Goal: Navigation & Orientation: Understand site structure

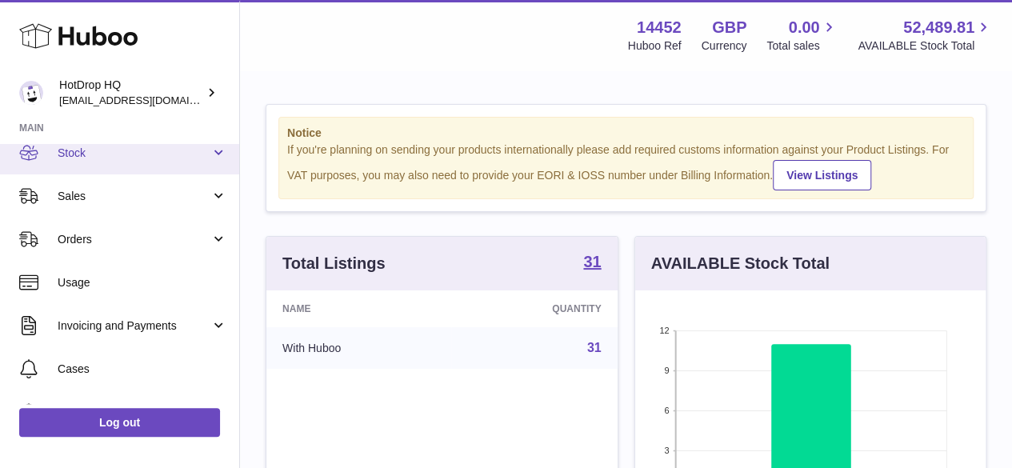
scroll to position [98, 0]
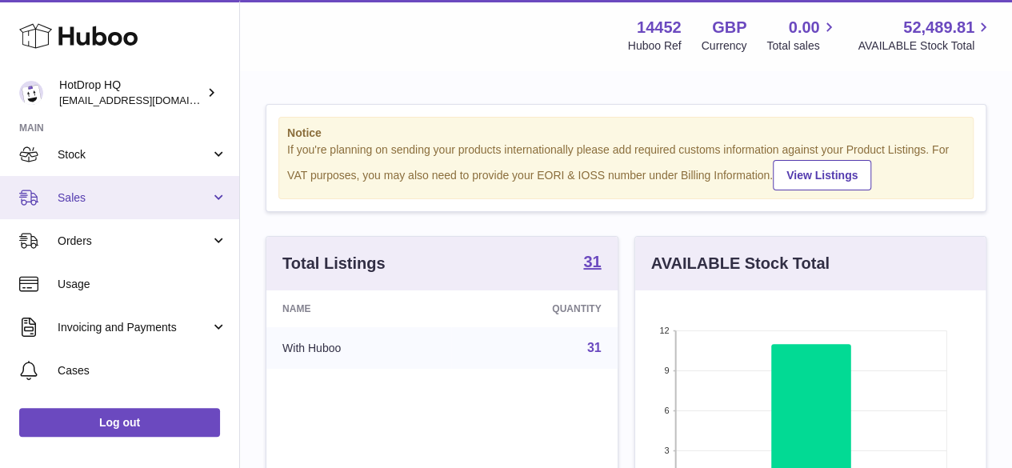
click at [136, 190] on span "Sales" at bounding box center [134, 197] width 153 height 15
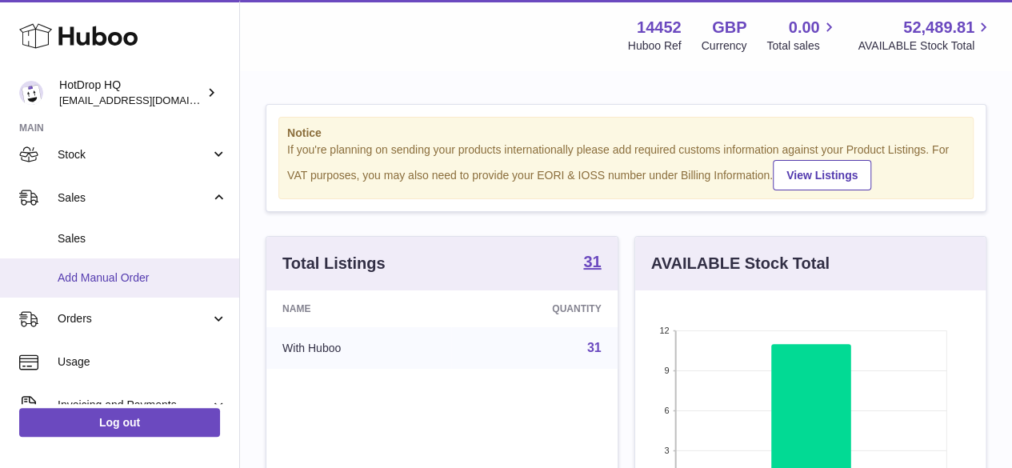
scroll to position [102, 0]
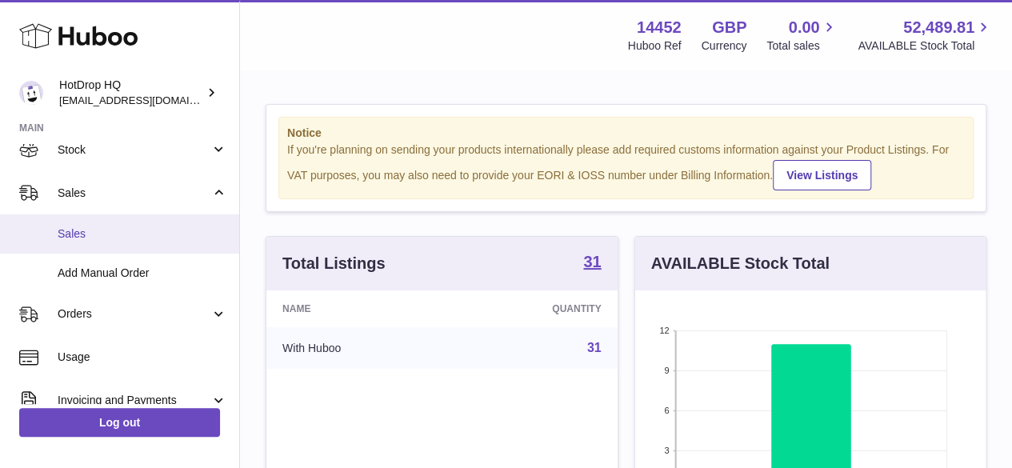
click at [105, 233] on span "Sales" at bounding box center [143, 233] width 170 height 15
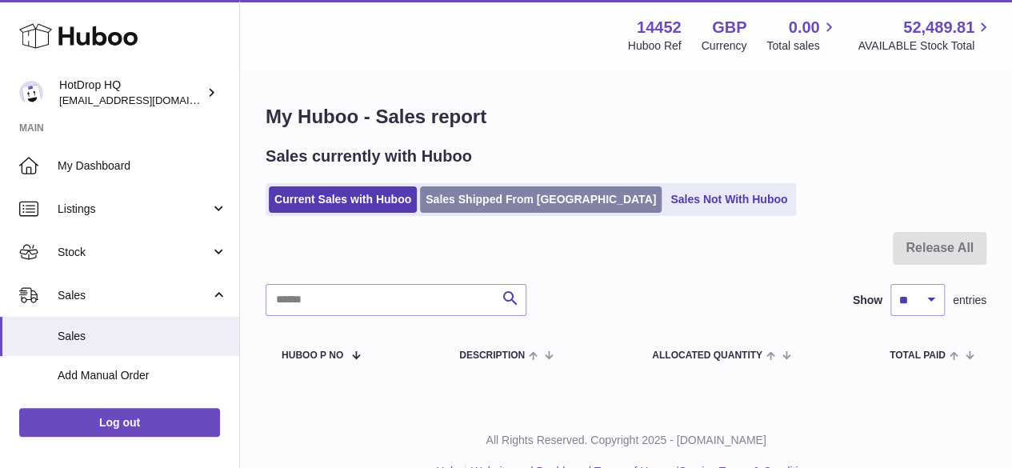
click at [494, 205] on link "Sales Shipped From Huboo" at bounding box center [541, 199] width 242 height 26
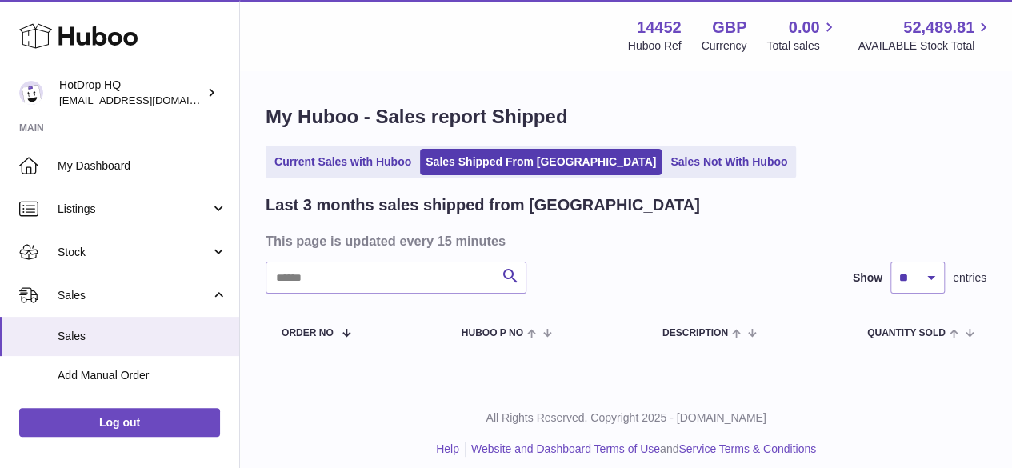
scroll to position [12, 0]
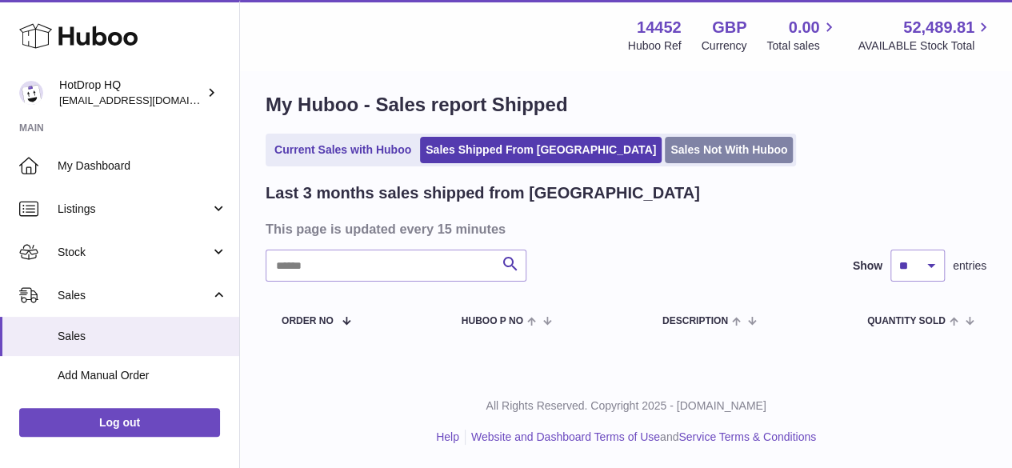
click at [665, 150] on link "Sales Not With Huboo" at bounding box center [729, 150] width 128 height 26
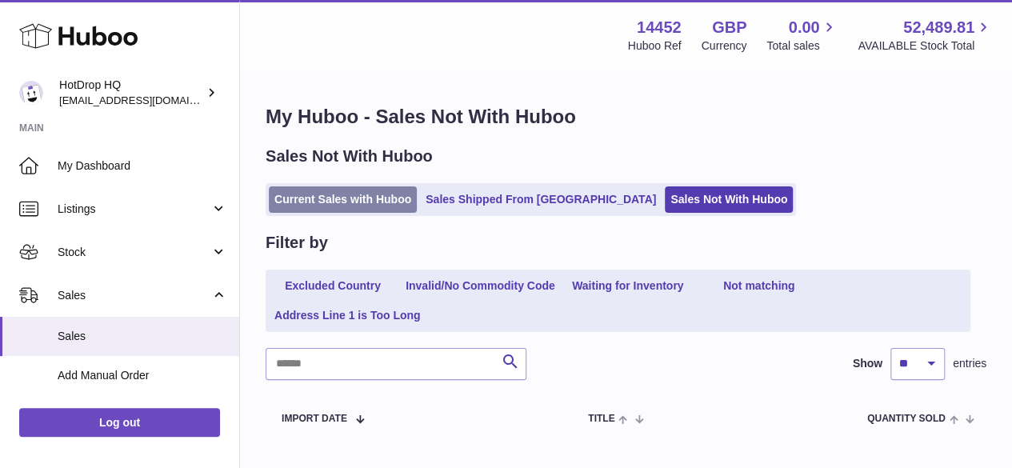
click at [344, 199] on link "Current Sales with Huboo" at bounding box center [343, 199] width 148 height 26
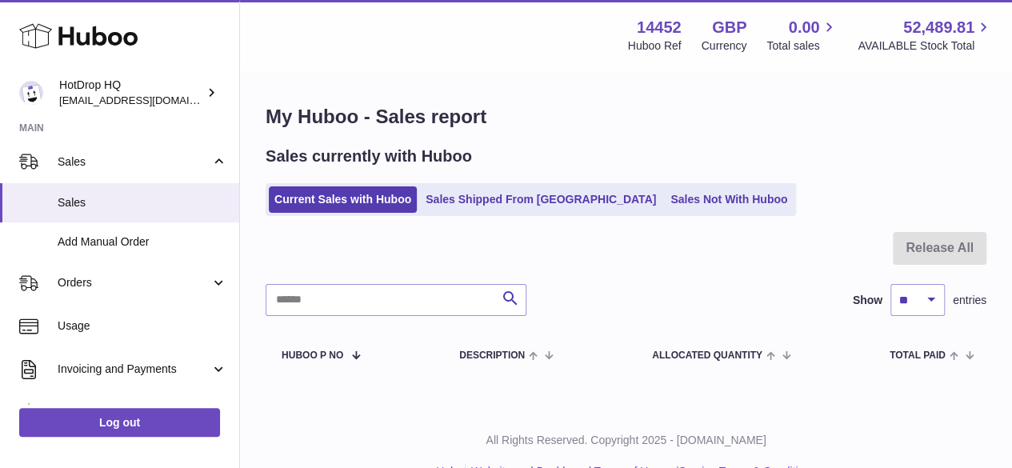
scroll to position [134, 0]
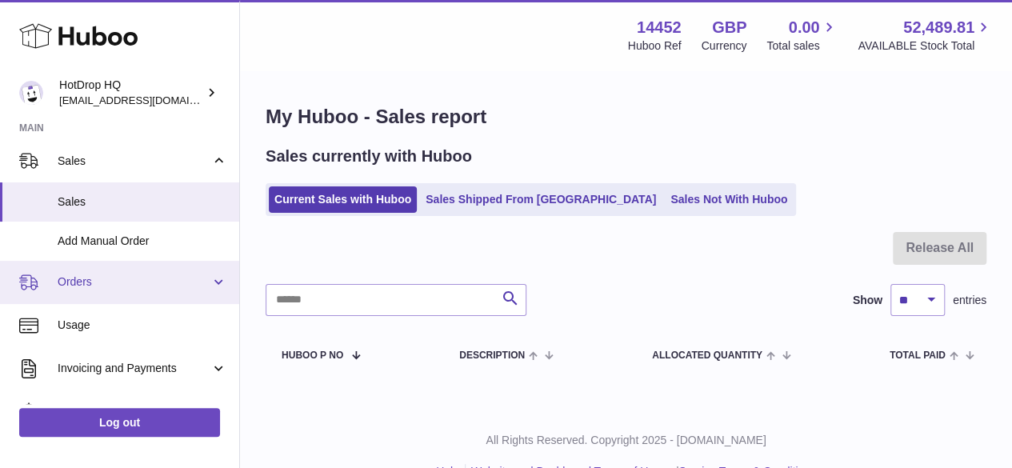
click at [138, 288] on span "Orders" at bounding box center [134, 281] width 153 height 15
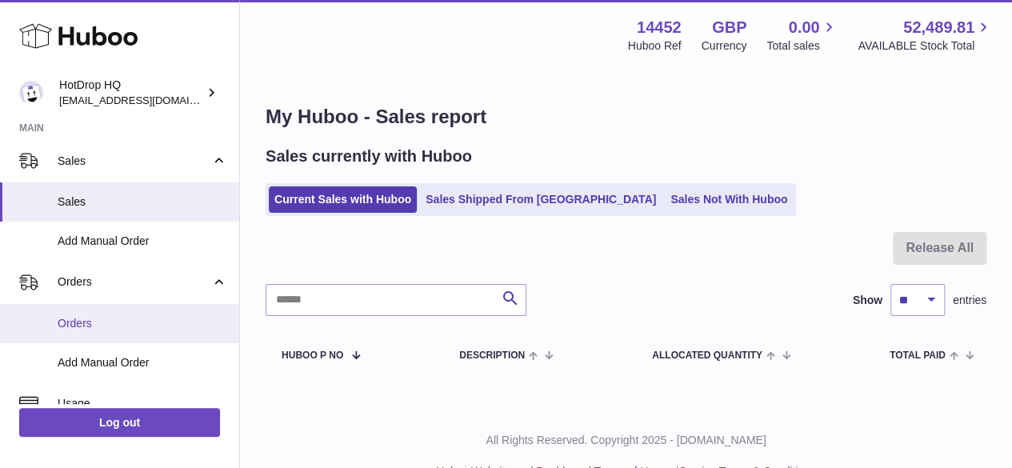
click at [114, 324] on span "Orders" at bounding box center [143, 323] width 170 height 15
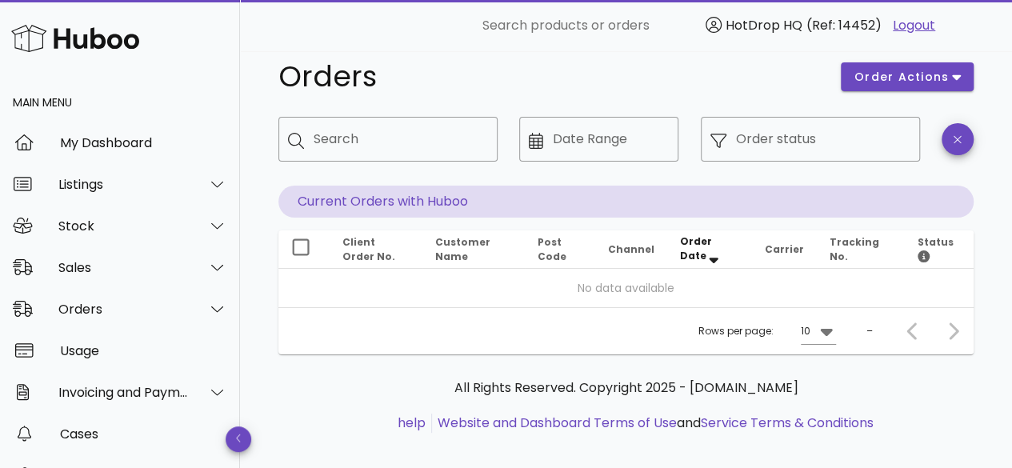
scroll to position [39, 0]
